Goal: Communication & Community: Share content

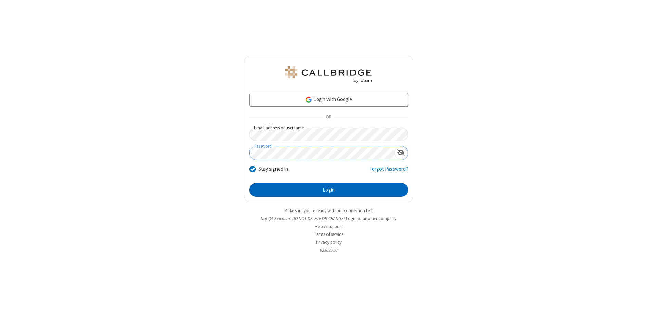
click at [329, 190] on button "Login" at bounding box center [329, 190] width 158 height 14
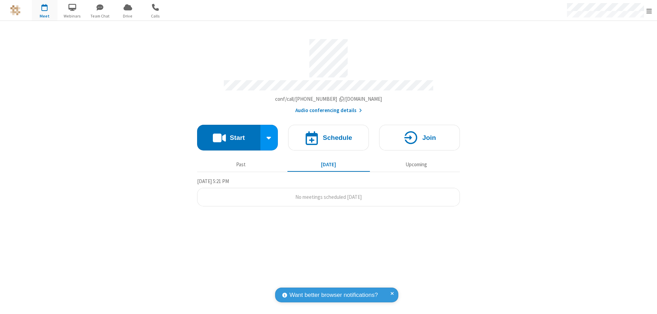
click at [229, 134] on button "Start" at bounding box center [228, 138] width 63 height 26
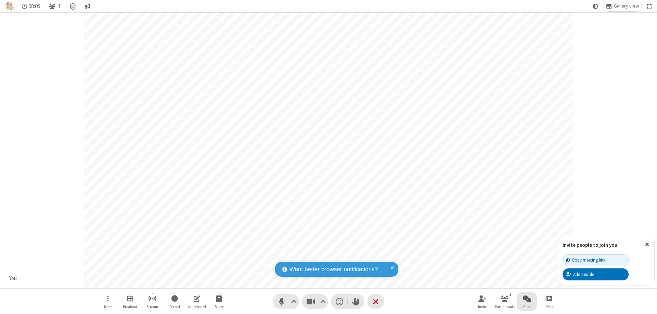
click at [527, 298] on span "Open chat" at bounding box center [527, 298] width 8 height 9
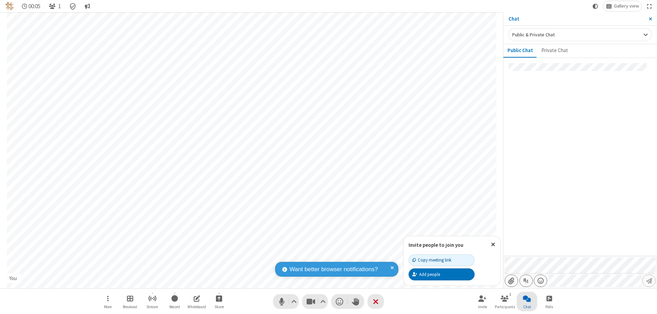
type input "C:\fakepath\doc_test.docx"
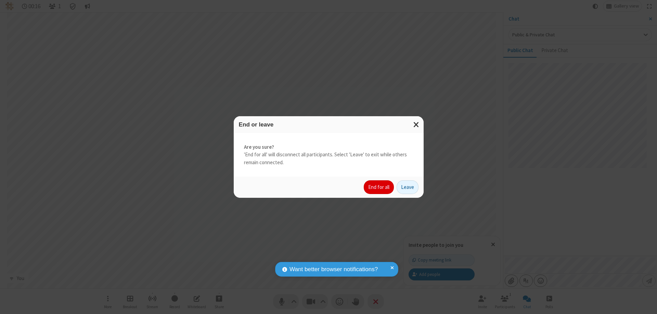
click at [379, 187] on button "End for all" at bounding box center [379, 187] width 30 height 14
